Goal: Information Seeking & Learning: Find specific fact

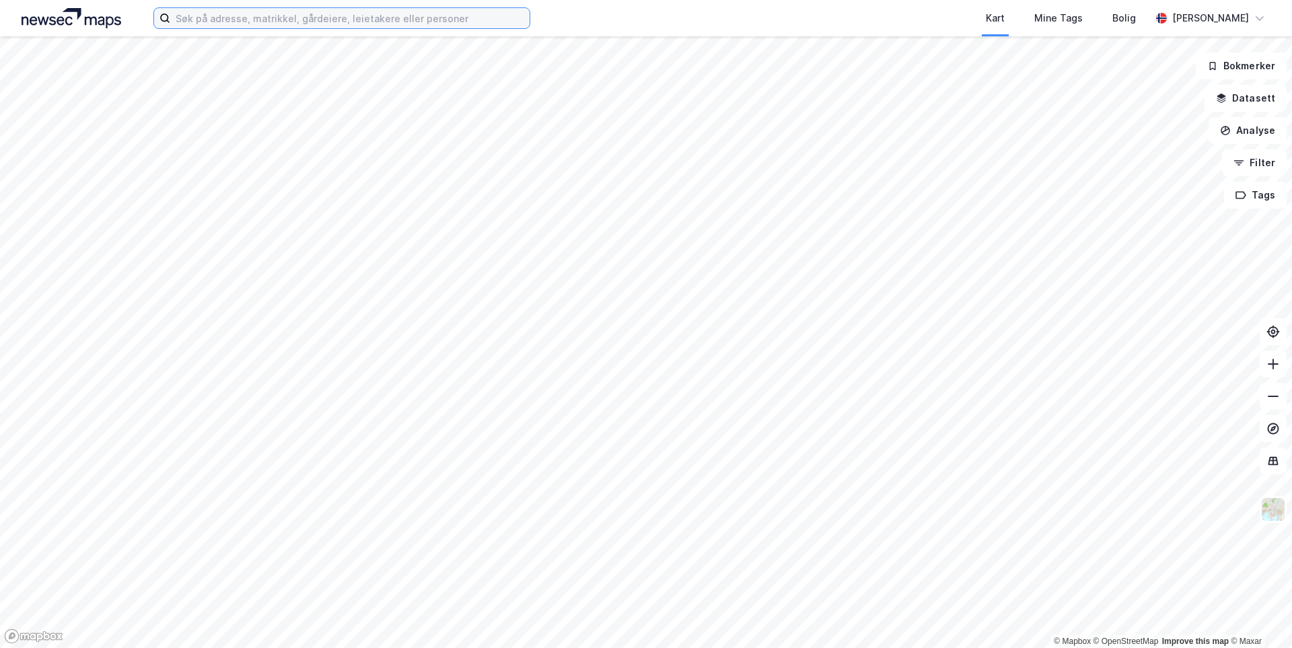
click at [236, 19] on input at bounding box center [349, 18] width 359 height 20
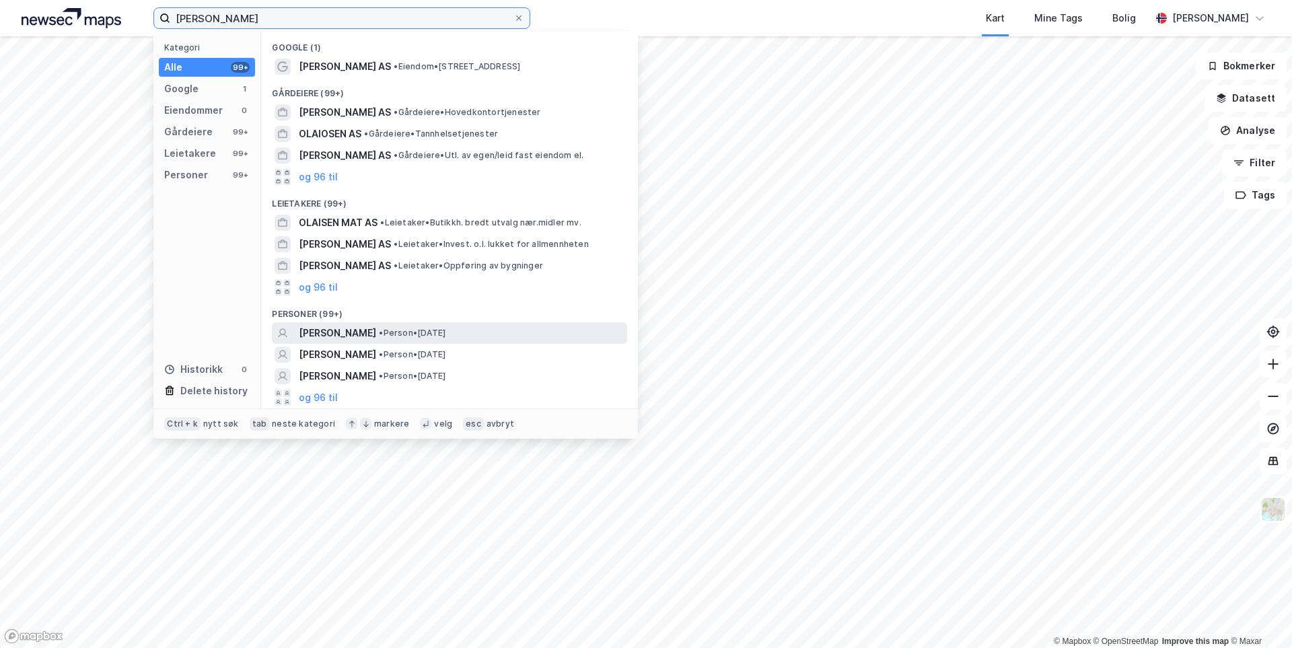
type input "[PERSON_NAME]"
click at [376, 334] on span "[PERSON_NAME]" at bounding box center [337, 333] width 77 height 16
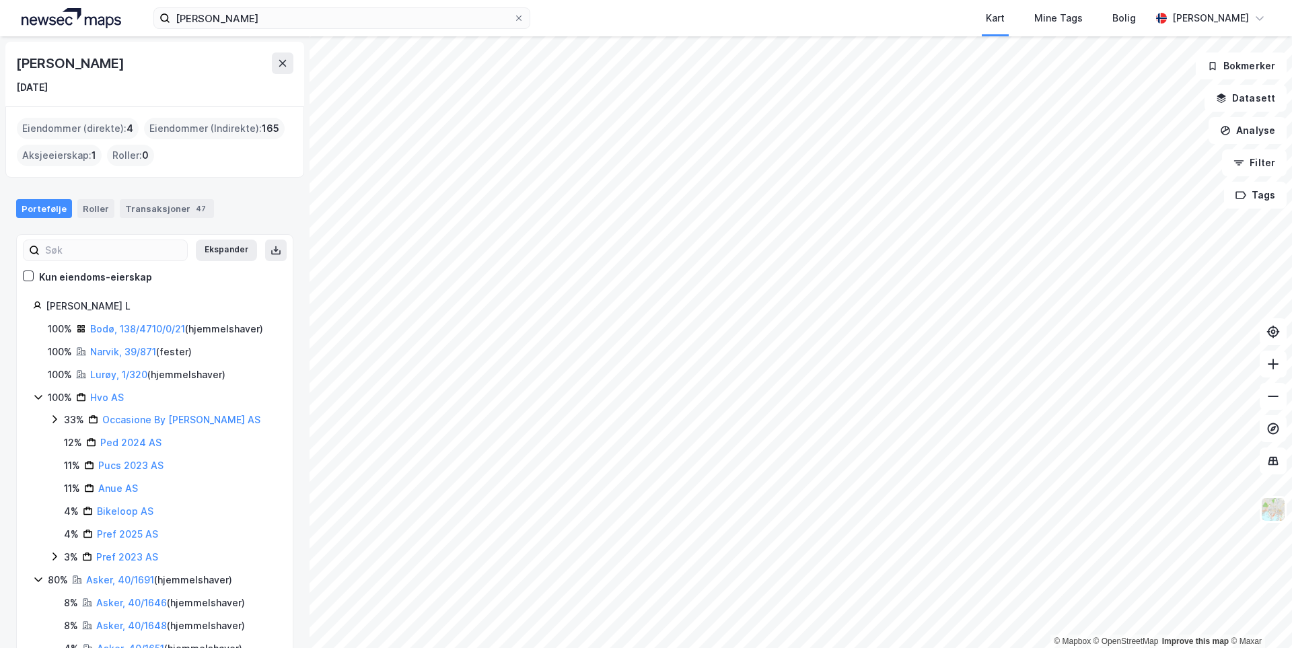
click at [35, 398] on icon at bounding box center [38, 397] width 11 height 11
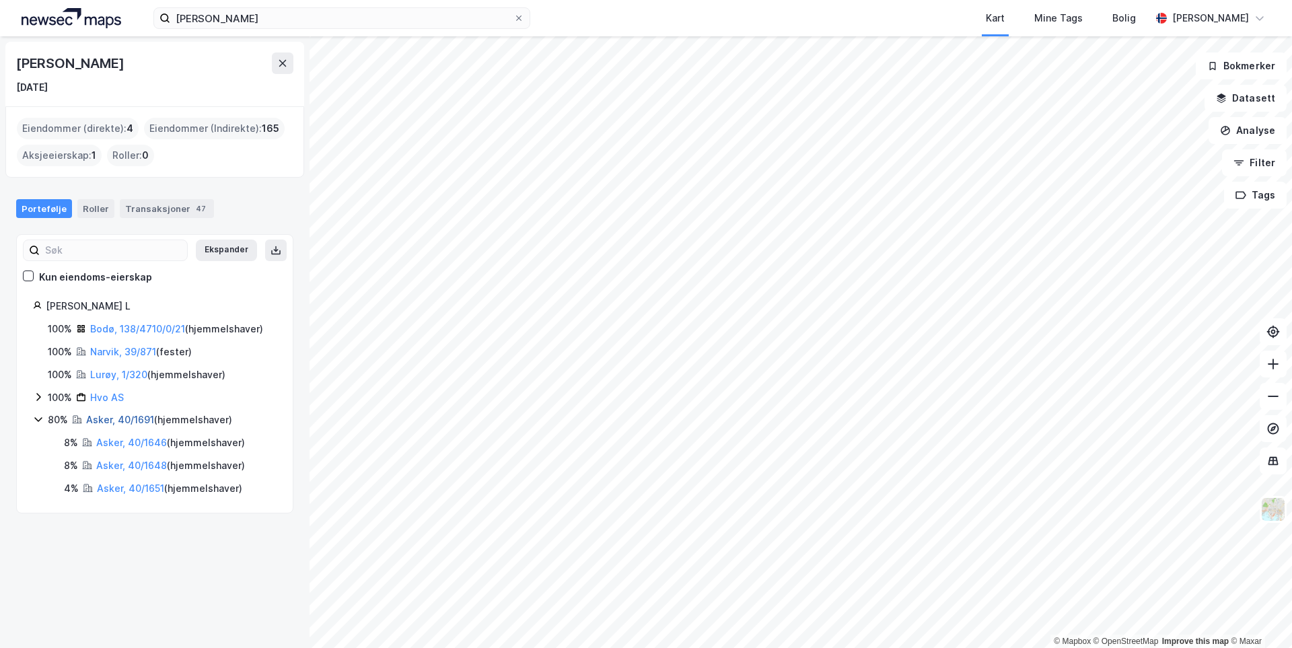
click at [120, 423] on link "Asker, 40/1691" at bounding box center [120, 419] width 68 height 11
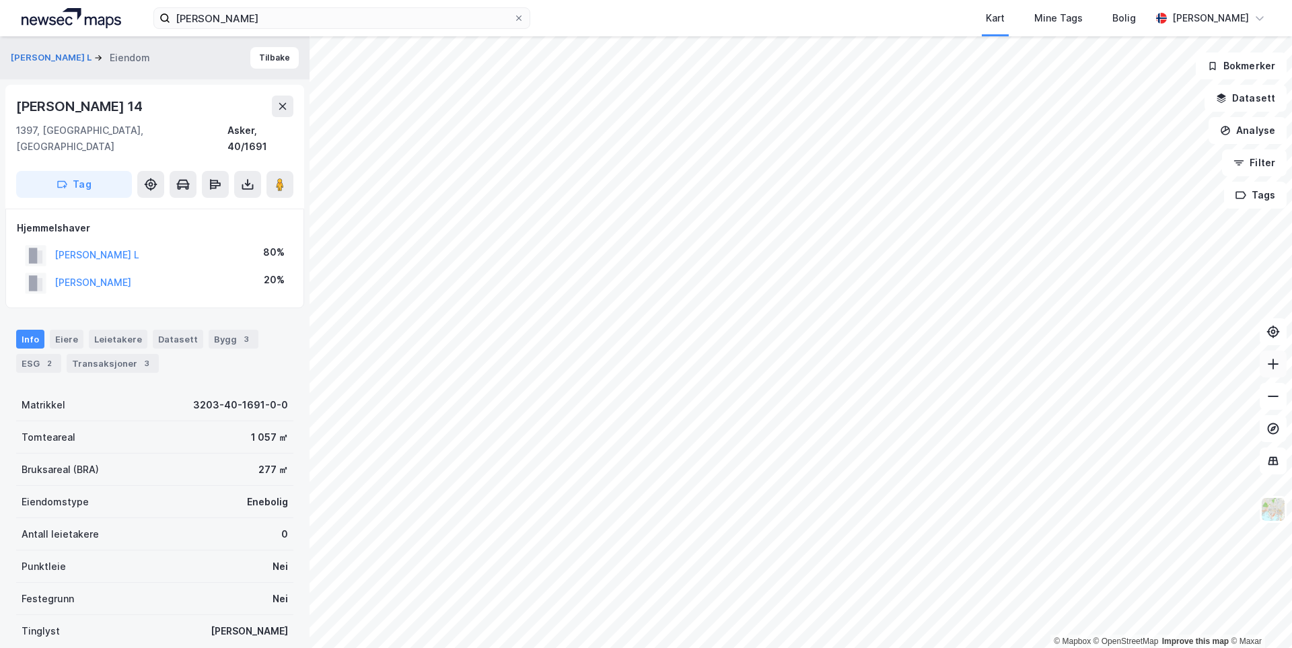
click at [1266, 365] on button at bounding box center [1273, 364] width 27 height 27
click at [1276, 368] on icon at bounding box center [1273, 363] width 13 height 13
drag, startPoint x: 149, startPoint y: 102, endPoint x: 5, endPoint y: 110, distance: 144.2
click at [0, 110] on div "[PERSON_NAME] L [PERSON_NAME] 14 1397, [GEOGRAPHIC_DATA], Akershus Asker, 40/16…" at bounding box center [155, 342] width 310 height 612
copy div "[PERSON_NAME] 14"
